Goal: Task Accomplishment & Management: Use online tool/utility

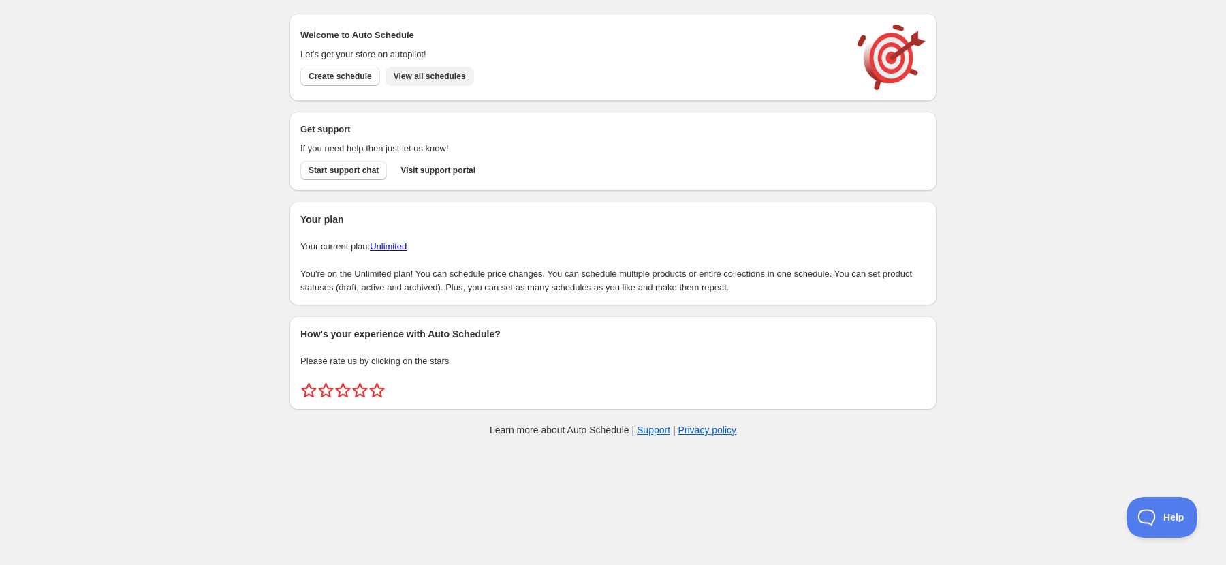
click at [450, 69] on button "View all schedules" at bounding box center [429, 76] width 89 height 19
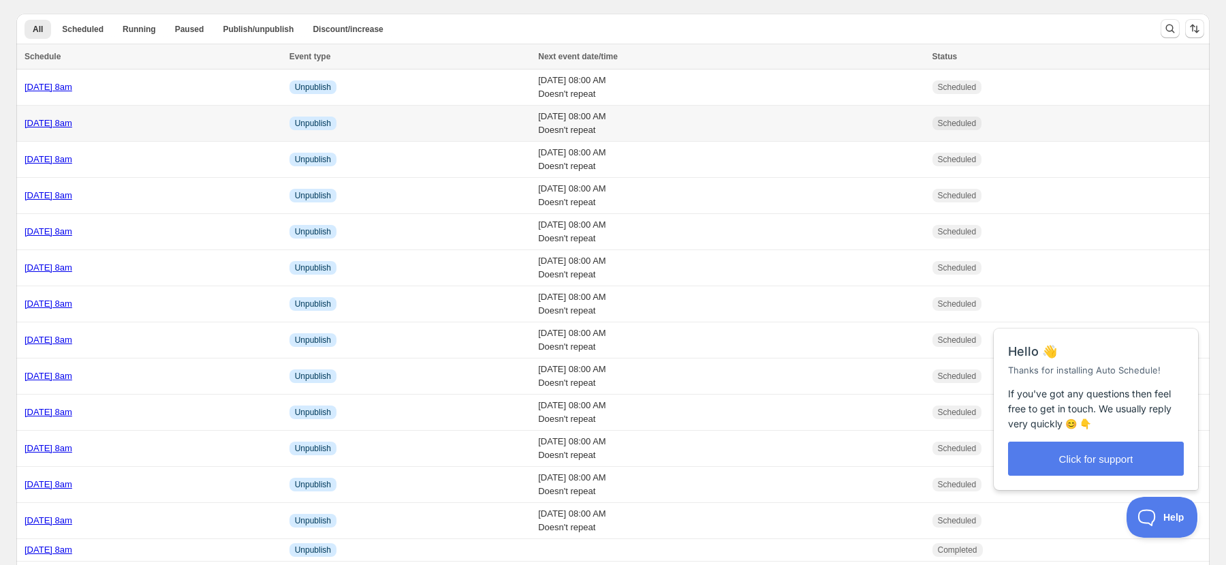
click at [52, 123] on link "[DATE] 8am" at bounding box center [49, 123] width 48 height 10
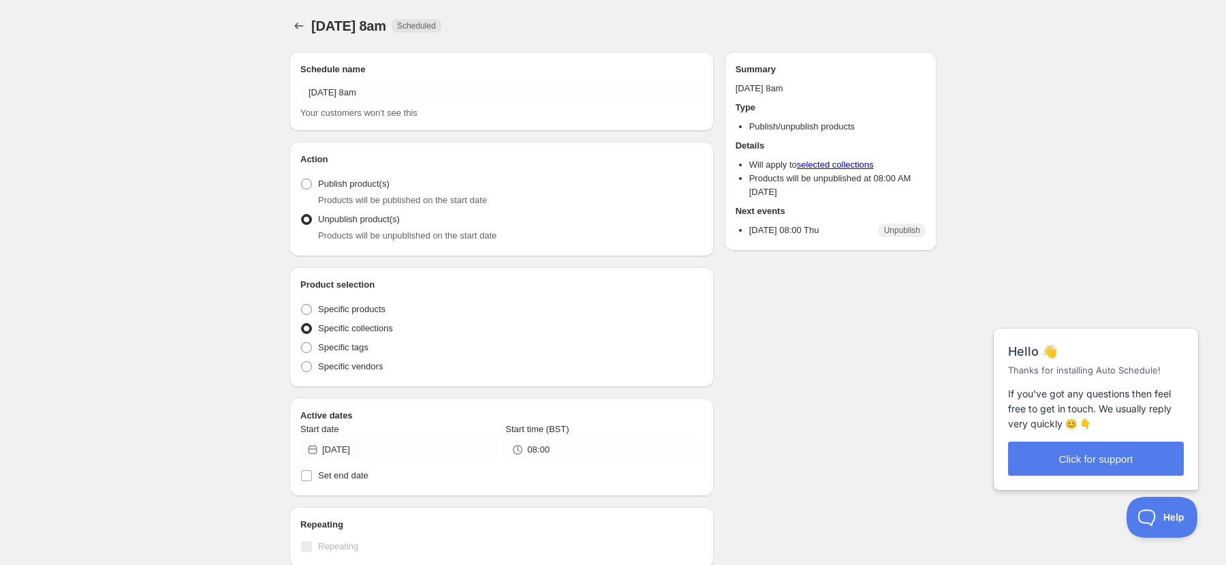
radio input "true"
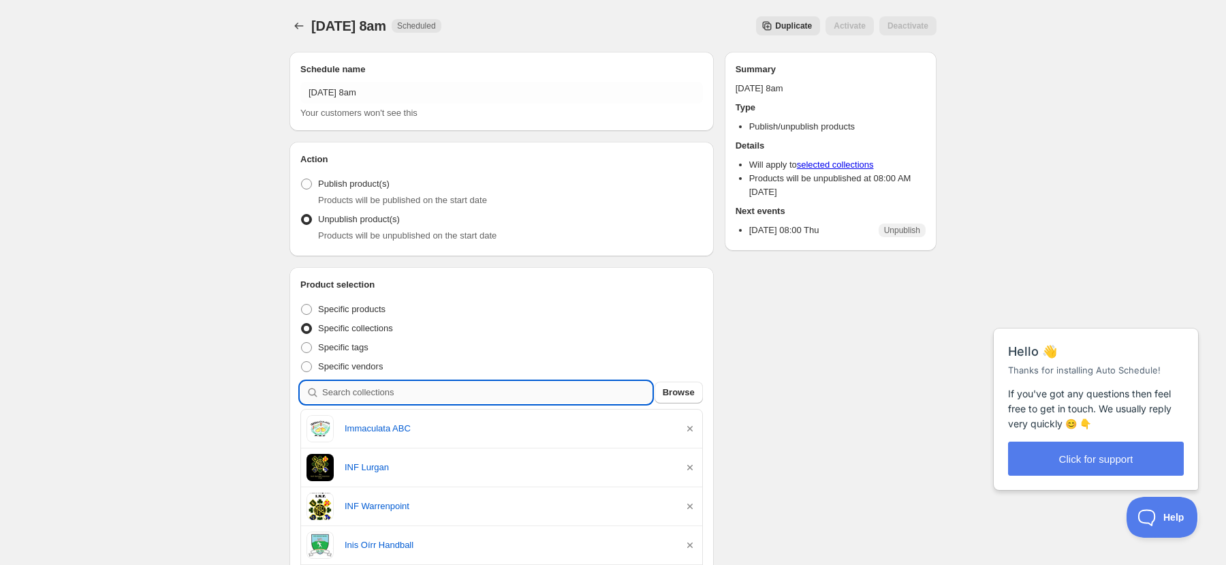
click at [400, 385] on input "search" at bounding box center [487, 392] width 330 height 22
paste input "Ulster Master [DEMOGRAPHIC_DATA]"
type input "Ulster Master [DEMOGRAPHIC_DATA]"
